Goal: Task Accomplishment & Management: Complete application form

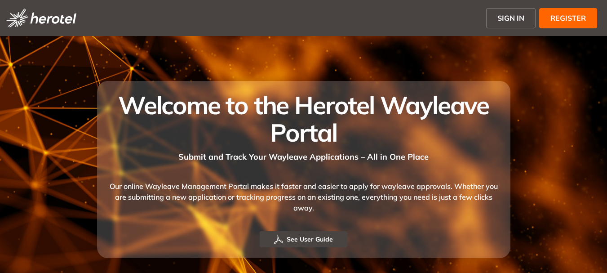
click at [501, 18] on span "SIGN IN" at bounding box center [511, 18] width 27 height 11
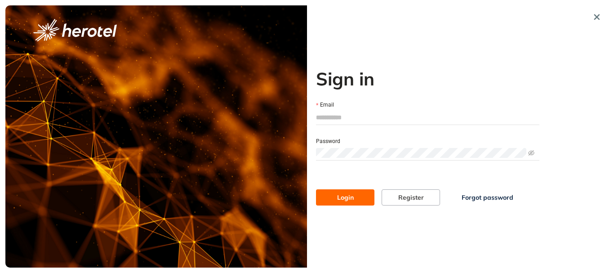
click at [425, 118] on input "Email" at bounding box center [427, 117] width 223 height 13
type input "**********"
click at [534, 154] on icon "eye-invisible" at bounding box center [531, 153] width 6 height 6
click at [361, 195] on button "Login" at bounding box center [345, 197] width 58 height 16
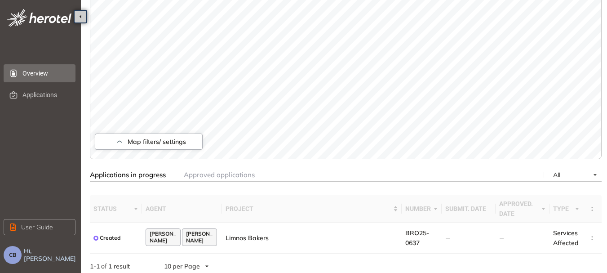
scroll to position [198, 0]
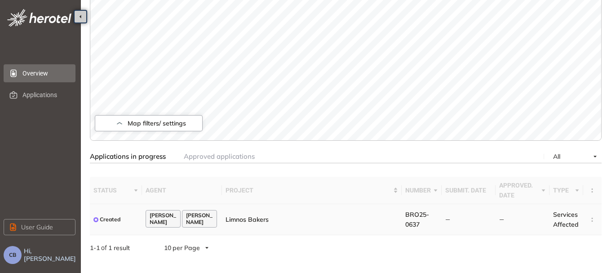
click at [592, 218] on td at bounding box center [592, 219] width 18 height 31
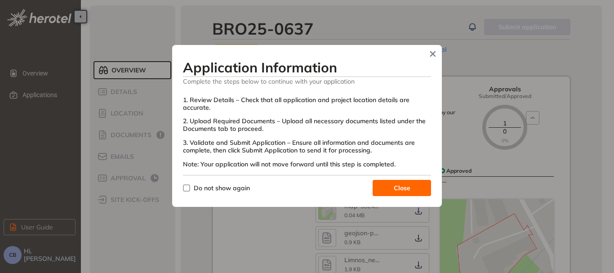
click at [394, 185] on span "Close" at bounding box center [402, 188] width 17 height 10
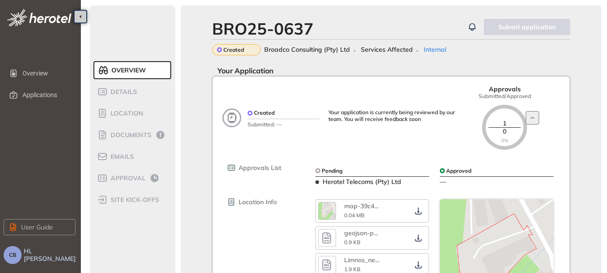
click at [533, 116] on icon "button" at bounding box center [532, 117] width 9 height 7
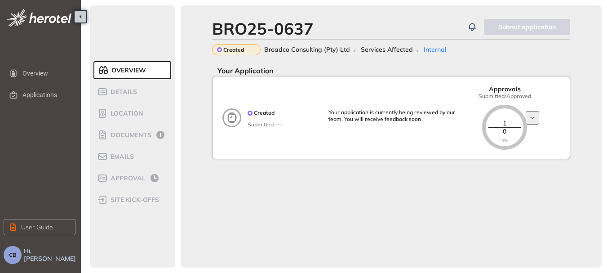
click at [533, 116] on icon "button" at bounding box center [532, 117] width 9 height 7
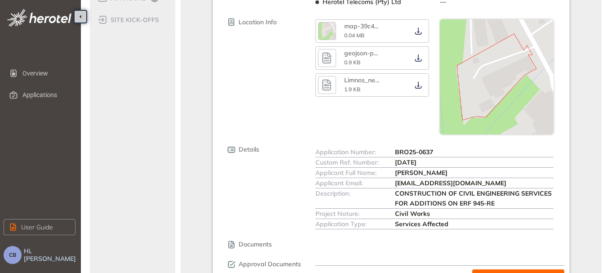
scroll to position [225, 0]
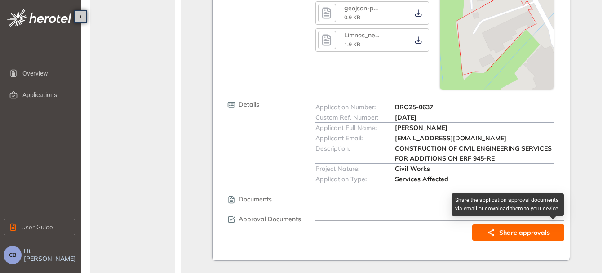
click at [526, 229] on span "Share approvals" at bounding box center [524, 232] width 51 height 10
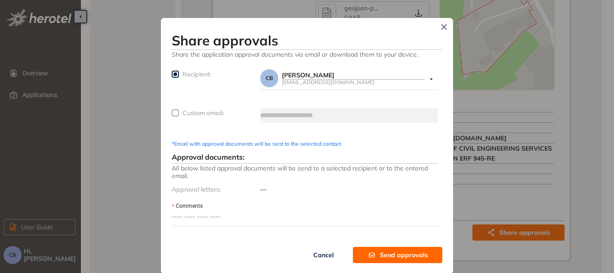
click at [382, 252] on span "Send approvals" at bounding box center [404, 255] width 48 height 10
click at [178, 213] on textarea "Comments" at bounding box center [305, 218] width 266 height 14
click at [405, 250] on span "Send approvals" at bounding box center [404, 255] width 48 height 10
click at [441, 22] on span "Close" at bounding box center [443, 26] width 13 height 13
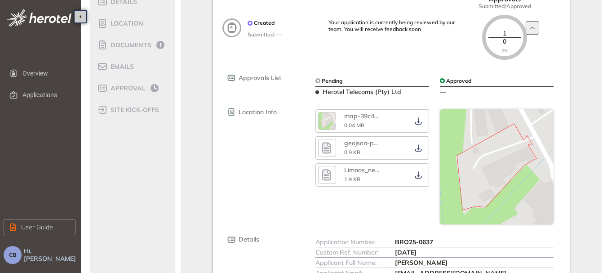
scroll to position [0, 0]
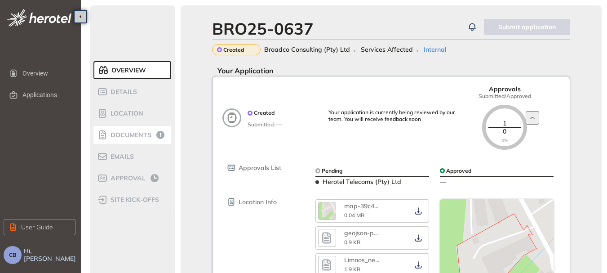
click at [137, 135] on span "Documents" at bounding box center [130, 135] width 44 height 8
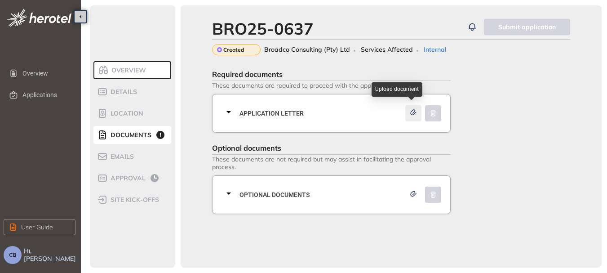
click at [411, 112] on icon "button" at bounding box center [413, 112] width 5 height 5
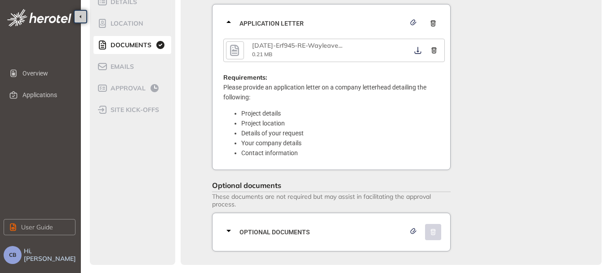
scroll to position [91, 0]
click at [411, 228] on icon "button" at bounding box center [413, 230] width 9 height 6
click at [413, 230] on icon "button" at bounding box center [413, 230] width 9 height 6
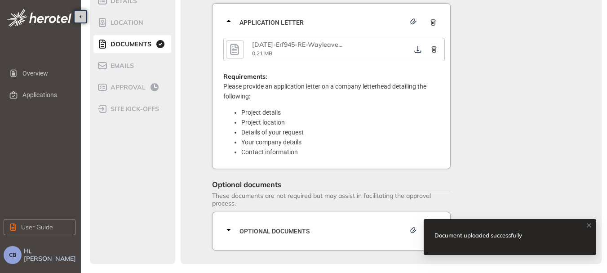
scroll to position [0, 0]
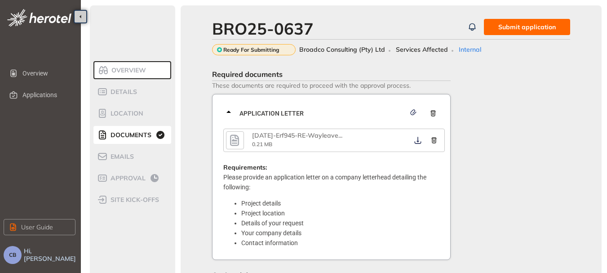
click at [543, 25] on span "Submit application" at bounding box center [527, 27] width 58 height 10
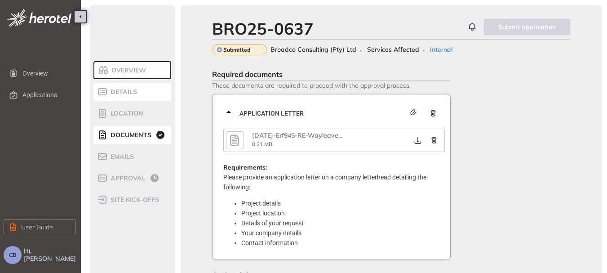
click at [128, 91] on span "Details" at bounding box center [122, 92] width 29 height 8
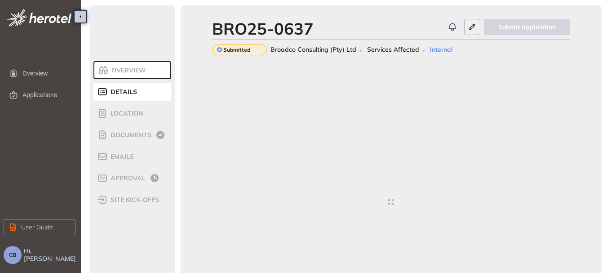
type textarea "**********"
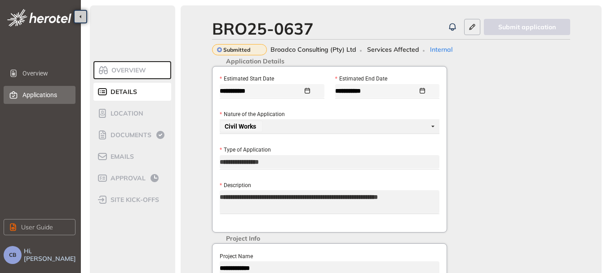
click at [40, 97] on span "Applications" at bounding box center [45, 95] width 46 height 18
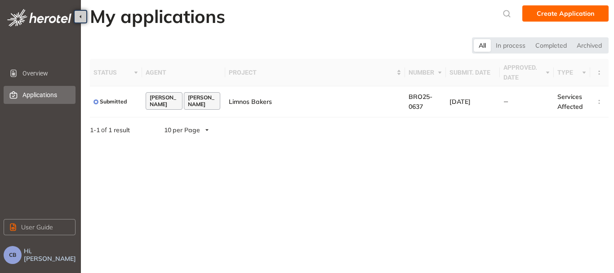
click at [19, 256] on button "CB" at bounding box center [13, 255] width 18 height 18
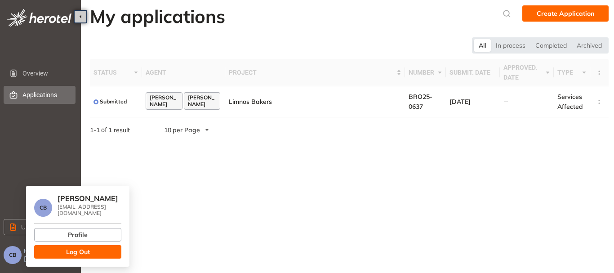
click at [53, 245] on button "Log Out" at bounding box center [77, 251] width 87 height 13
